Goal: Task Accomplishment & Management: Manage account settings

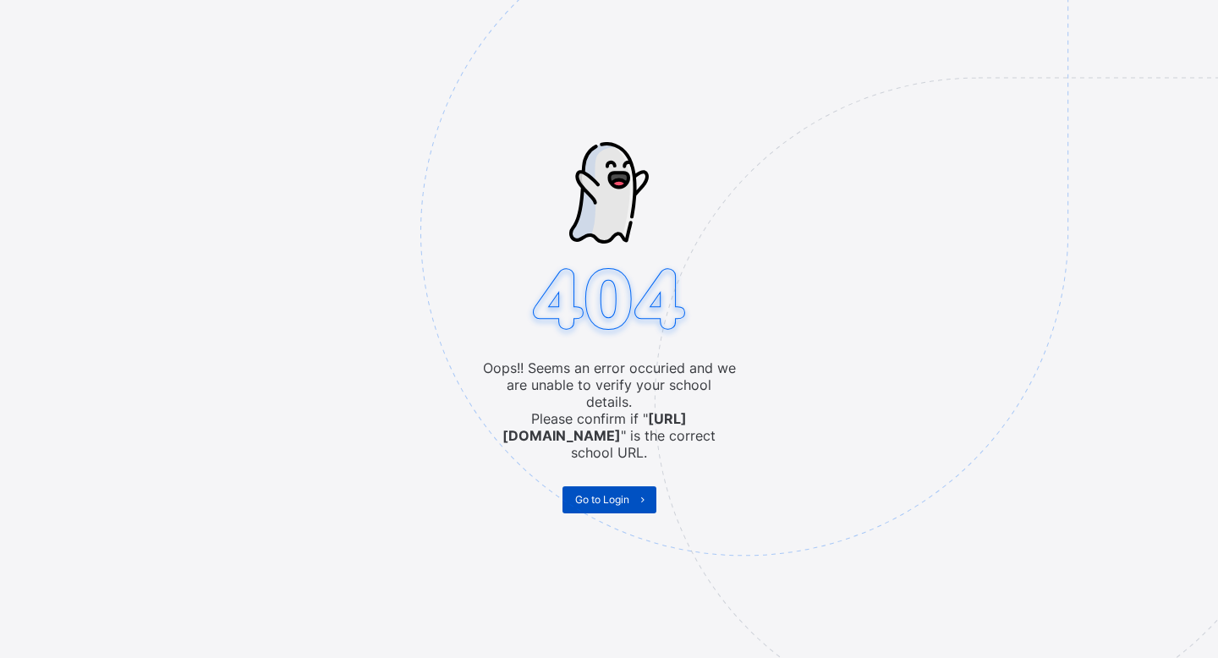
click at [600, 493] on span "Go to Login" at bounding box center [602, 499] width 54 height 13
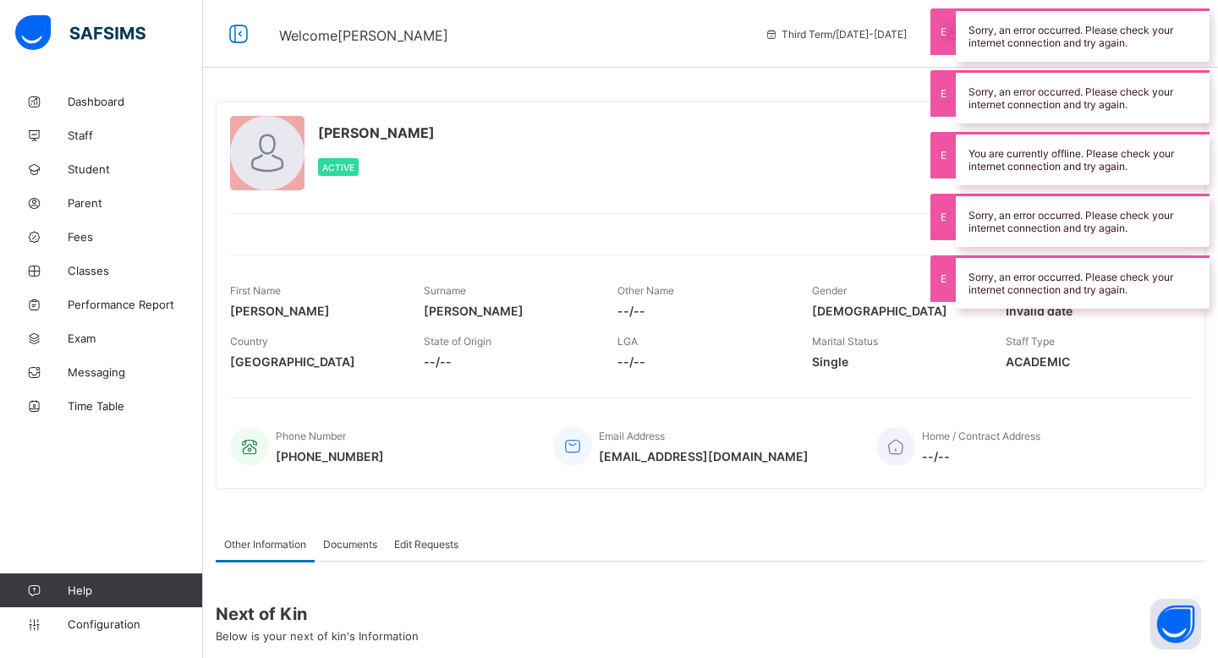
click at [621, 190] on div "[PERSON_NAME] Active" at bounding box center [604, 154] width 748 height 77
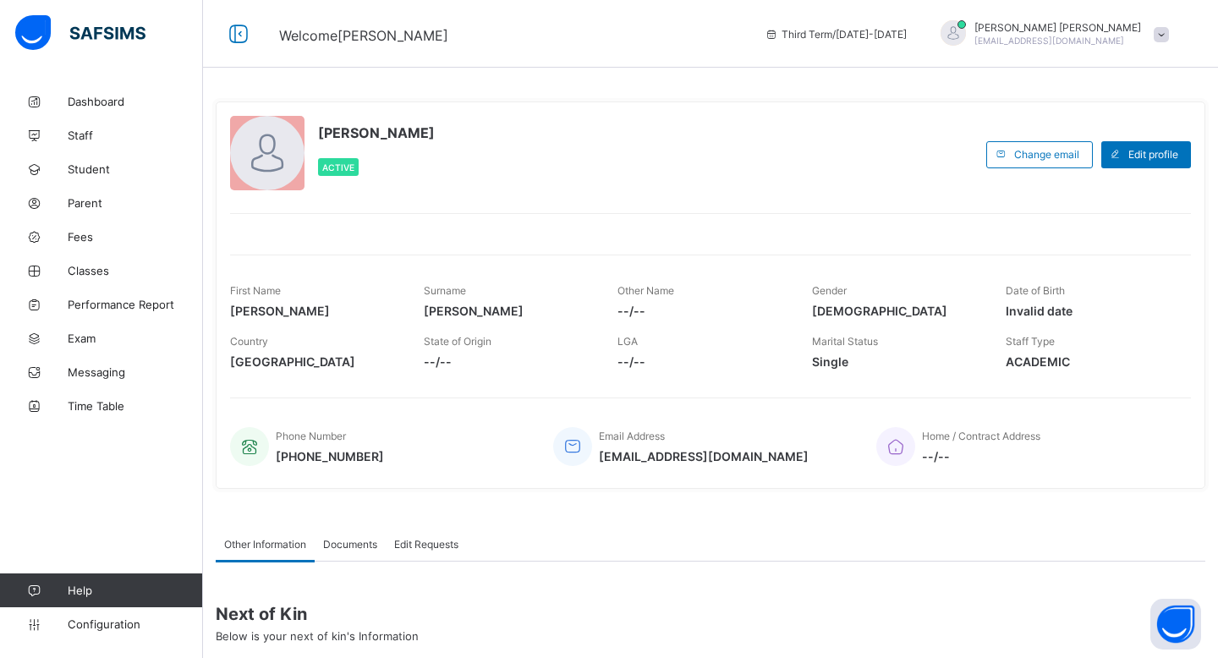
click at [1164, 34] on span at bounding box center [1161, 34] width 15 height 15
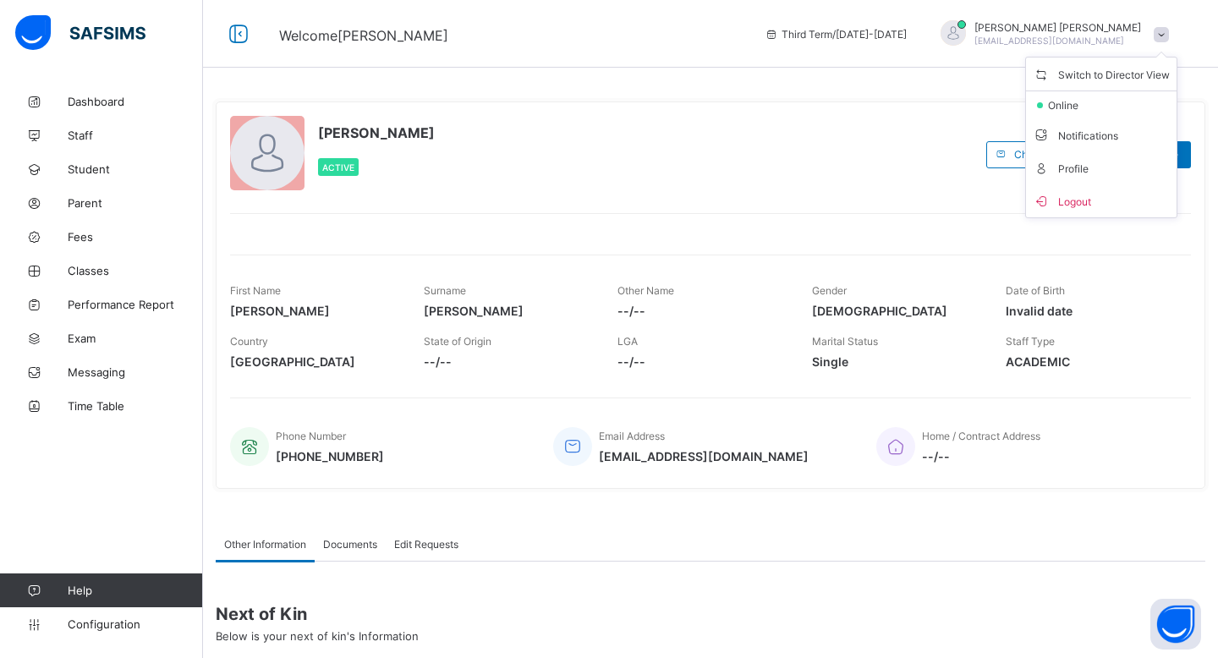
click at [883, 88] on div "[PERSON_NAME] Active Change email Edit profile First Name [PERSON_NAME] [PERSON…" at bounding box center [710, 466] width 1015 height 762
